Goal: Information Seeking & Learning: Check status

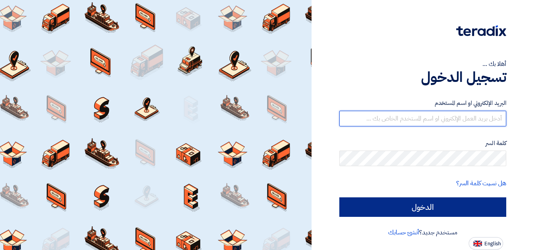
type input "[EMAIL_ADDRESS][DOMAIN_NAME]"
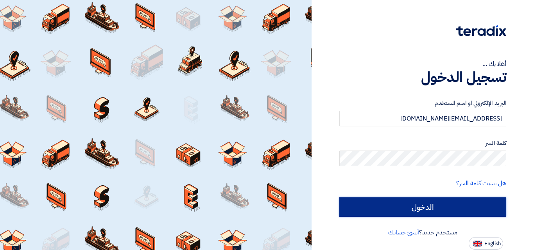
click at [464, 209] on input "الدخول" at bounding box center [422, 208] width 167 height 20
type input "Sign in"
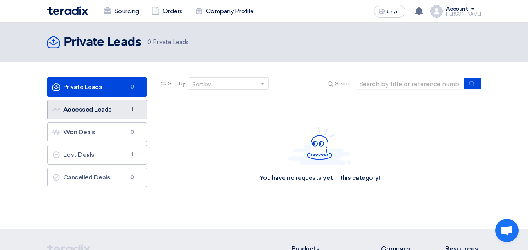
click at [98, 102] on link "Accessed Leads Accessed Leads 1" at bounding box center [97, 110] width 100 height 20
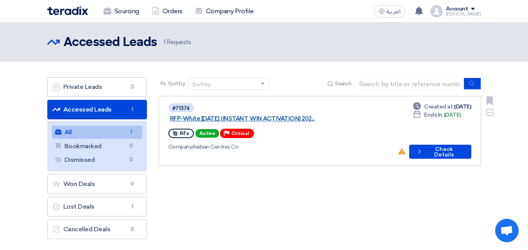
click at [257, 115] on link "RFP-White [DATE] (INSTANT WIN ACTIVATION) 202..." at bounding box center [267, 118] width 195 height 7
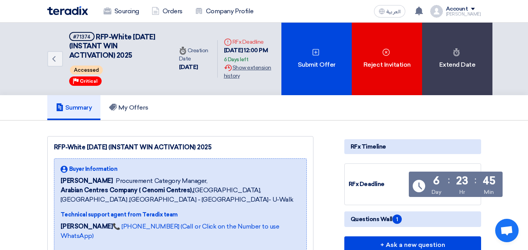
click at [233, 69] on div "Extension History Show extension history" at bounding box center [250, 72] width 52 height 16
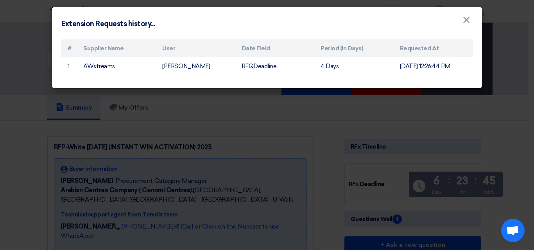
click at [259, 131] on modal-container "Extension Requests history... × # Supplier Name User Date Field Period (in Days…" at bounding box center [267, 125] width 534 height 250
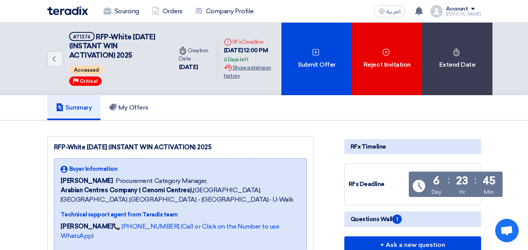
click at [254, 69] on div "Extension History Show extension history" at bounding box center [250, 72] width 52 height 16
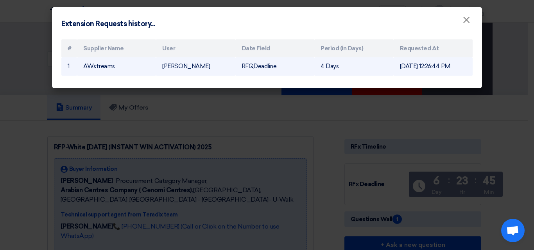
click at [288, 69] on td "RFQDeadline" at bounding box center [274, 66] width 79 height 18
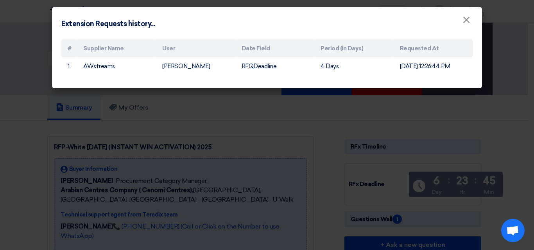
click at [234, 107] on modal-container "Extension Requests history... × # Supplier Name User Date Field Period (in Days…" at bounding box center [267, 125] width 534 height 250
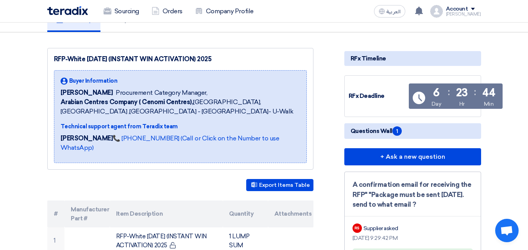
scroll to position [117, 0]
